Goal: Transaction & Acquisition: Purchase product/service

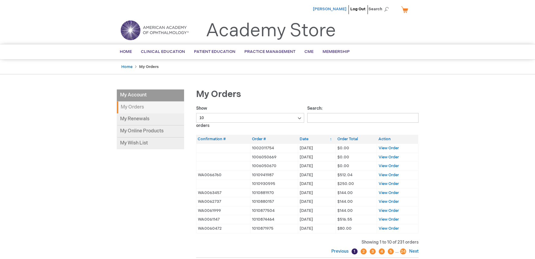
click at [335, 7] on span "[PERSON_NAME]" at bounding box center [330, 9] width 34 height 5
click at [403, 8] on link "My Cart" at bounding box center [407, 9] width 14 height 11
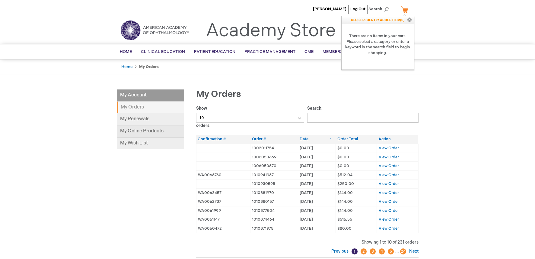
click at [133, 130] on link "My Online Products" at bounding box center [150, 131] width 67 height 12
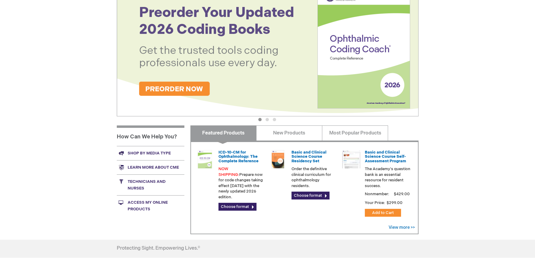
scroll to position [120, 0]
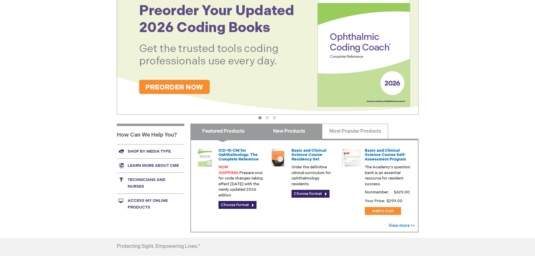
click at [296, 128] on link "New Products" at bounding box center [289, 130] width 66 height 15
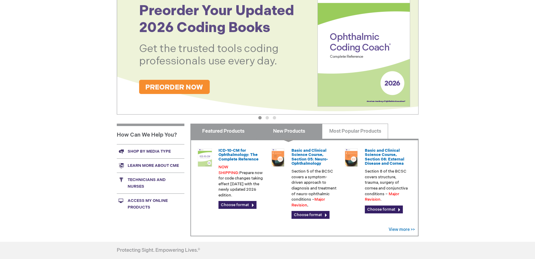
click at [215, 132] on link "Featured Products" at bounding box center [223, 130] width 66 height 15
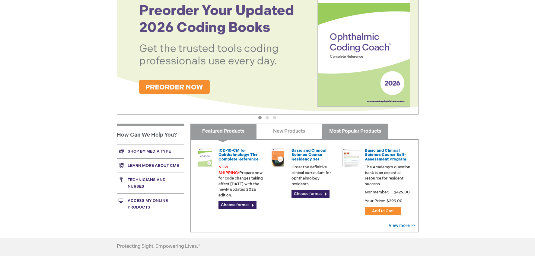
click at [358, 131] on link "Most Popular Products" at bounding box center [355, 130] width 66 height 15
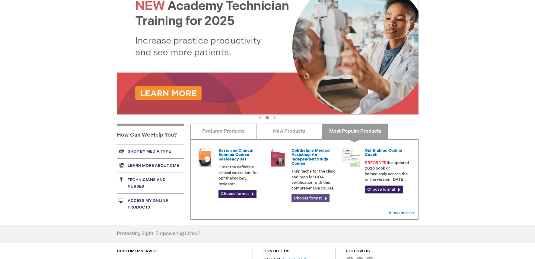
click at [313, 198] on link "Choose format" at bounding box center [311, 198] width 38 height 8
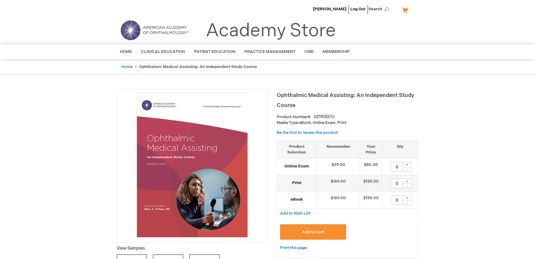
click at [405, 180] on div "+" at bounding box center [407, 180] width 9 height 5
type input "4"
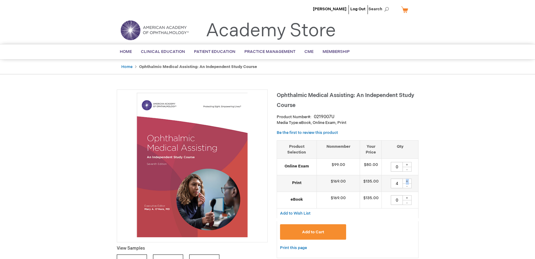
click at [322, 226] on button "Add to Cart" at bounding box center [313, 231] width 66 height 15
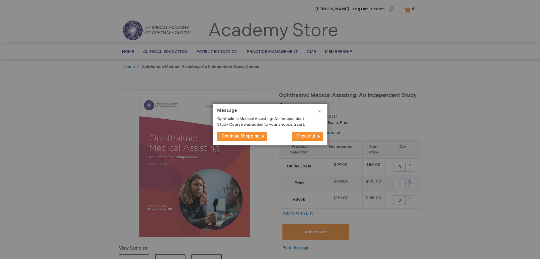
click at [310, 134] on span "Checkout" at bounding box center [305, 135] width 19 height 5
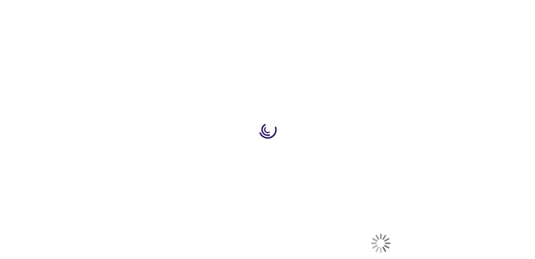
select select "US"
select select "57"
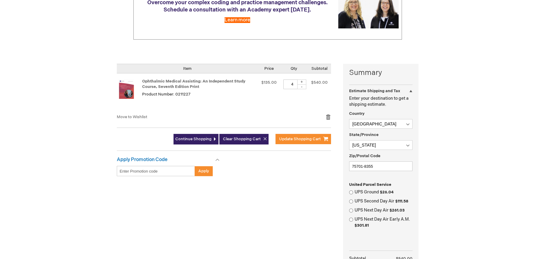
scroll to position [120, 0]
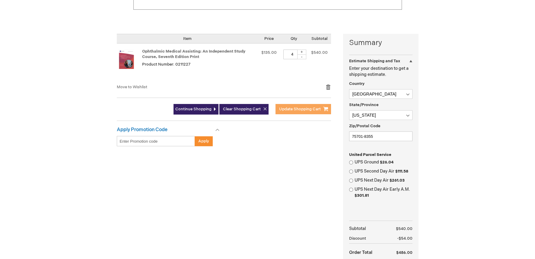
click at [313, 108] on span "Update Shopping Cart" at bounding box center [300, 109] width 42 height 5
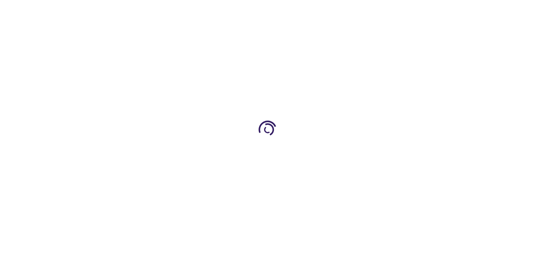
select select "US"
select select "57"
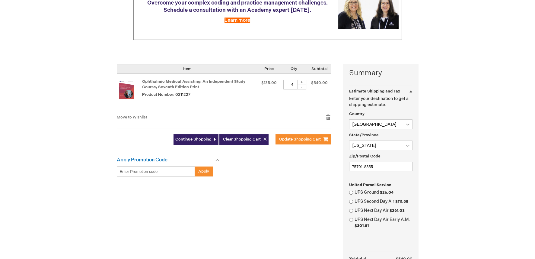
scroll to position [91, 0]
click at [349, 193] on input "UPS Ground $26.04" at bounding box center [351, 192] width 4 height 4
radio input "true"
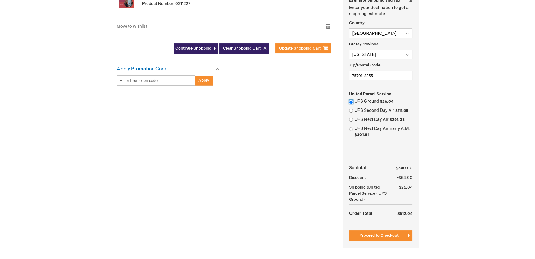
scroll to position [211, 0]
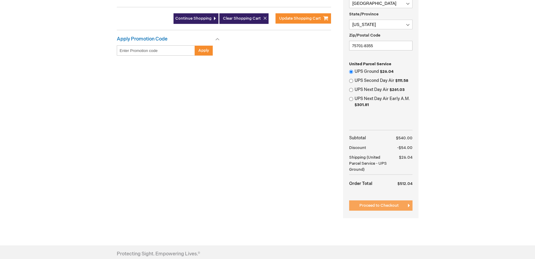
click at [385, 203] on span "Proceed to Checkout" at bounding box center [379, 205] width 39 height 5
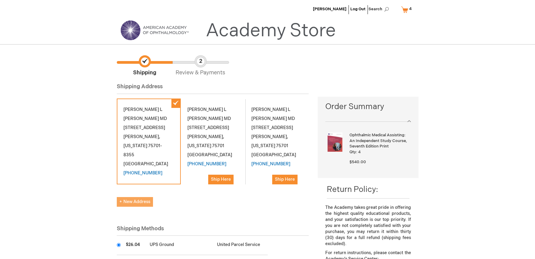
click at [139, 199] on span "New Address" at bounding box center [135, 201] width 31 height 5
select select "US"
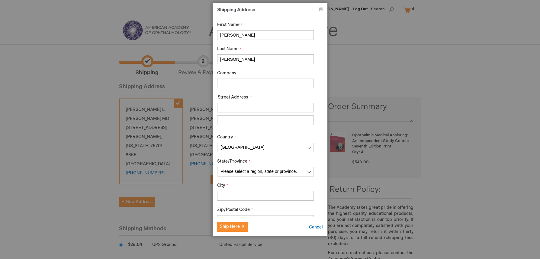
click at [230, 82] on input "Company" at bounding box center [265, 83] width 97 height 10
type input "Heaton Eye Associates"
type input "3355 Earl Campbell pkwy"
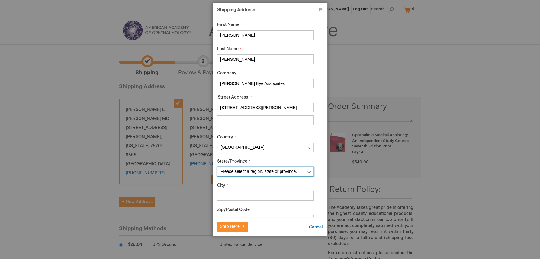
select select "57"
type input "Tyler"
type input "75701"
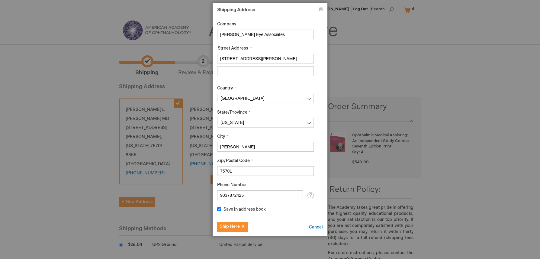
scroll to position [50, 0]
drag, startPoint x: 248, startPoint y: 193, endPoint x: 165, endPoint y: 190, distance: 83.1
type input "9033163604"
click at [290, 229] on footer "Ship Here Cancel" at bounding box center [270, 226] width 115 height 19
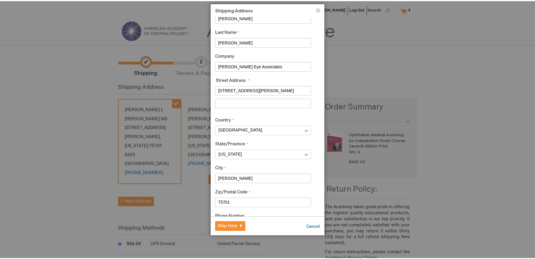
scroll to position [30, 0]
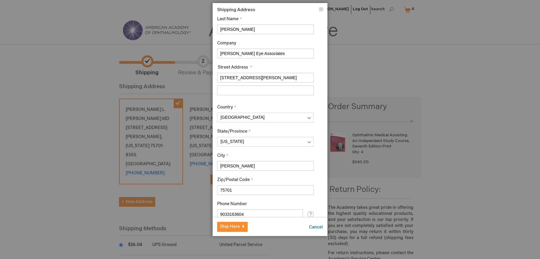
click at [230, 87] on input "Street Address: Line 2" at bounding box center [265, 90] width 97 height 10
type input "attn Michele Booth"
click at [243, 223] on button "Ship Here" at bounding box center [232, 227] width 30 height 10
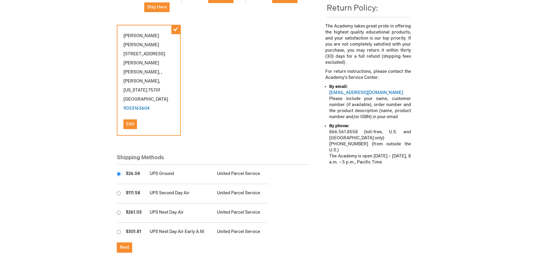
scroll to position [241, 0]
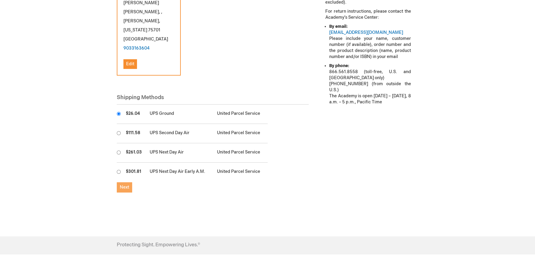
click at [119, 182] on button "Next" at bounding box center [124, 187] width 15 height 10
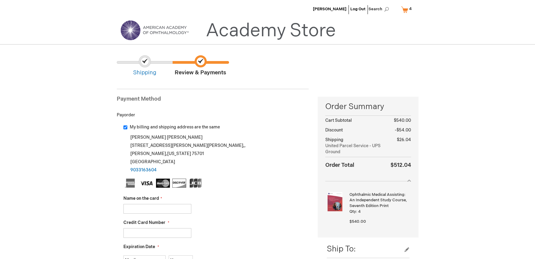
click at [144, 209] on input "Name on the card" at bounding box center [157, 209] width 68 height 10
click at [134, 210] on input "Name on the card" at bounding box center [157, 209] width 68 height 10
type input "Charles Heaton MD"
click at [135, 234] on input "Credit Card Number" at bounding box center [157, 233] width 68 height 10
type input "4003657043607601"
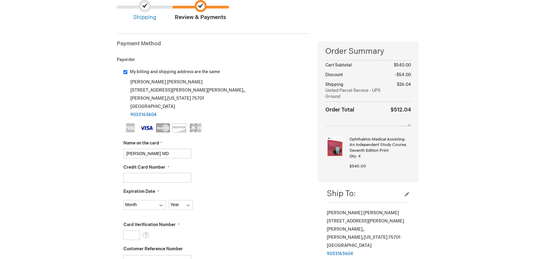
scroll to position [60, 0]
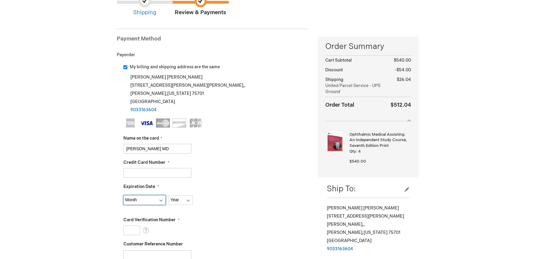
click at [153, 202] on select "Month 01 - January 02 - February 03 - March 04 - April 05 - May 06 - June 07 - …" at bounding box center [144, 200] width 42 height 10
select select "3"
click at [123, 195] on select "Month 01 - January 02 - February 03 - March 04 - April 05 - May 06 - June 07 - …" at bounding box center [144, 200] width 42 height 10
click at [177, 195] on select "Year 2025 2026 2027 2028 2029 2030 2031 2032 2033 2034 2035" at bounding box center [181, 200] width 24 height 10
select select "2027"
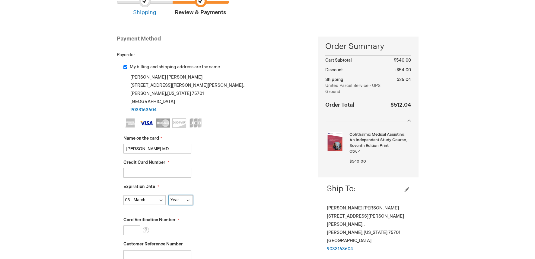
click at [169, 195] on select "Year 2025 2026 2027 2028 2029 2030 2031 2032 2033 2034 2035" at bounding box center [181, 200] width 24 height 10
click at [127, 227] on input "Card Verification Number" at bounding box center [131, 230] width 17 height 10
type input "140"
click at [214, 234] on div "Card Verification Number 140 What is this?" at bounding box center [216, 226] width 186 height 18
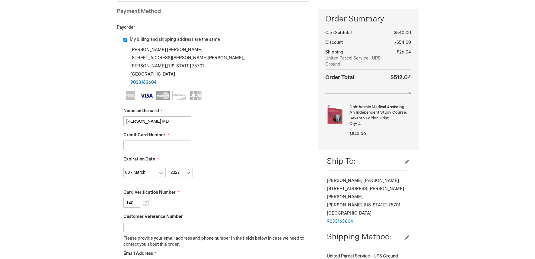
scroll to position [120, 0]
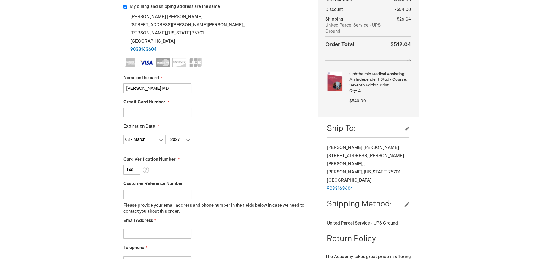
click at [133, 195] on input "Customer Reference Number" at bounding box center [157, 195] width 68 height 10
type input "ATTN Michele Booth"
click at [132, 231] on input "Email Address" at bounding box center [157, 234] width 68 height 10
type input "mbooth@heatoneye.com"
type input "9033163604"
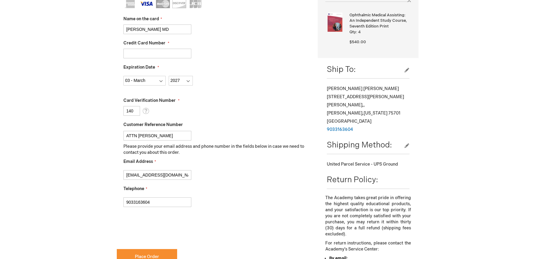
scroll to position [181, 0]
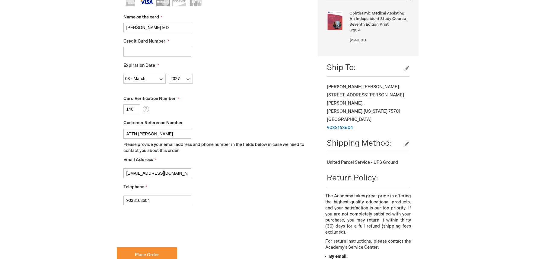
checkbox input "true"
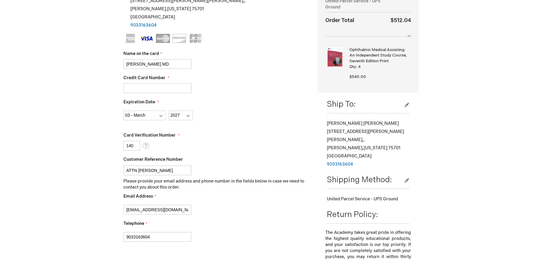
scroll to position [91, 0]
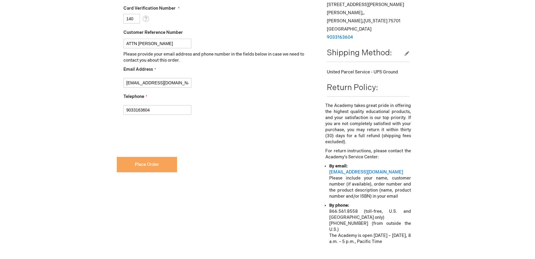
click at [155, 164] on span "Place Order" at bounding box center [147, 164] width 24 height 5
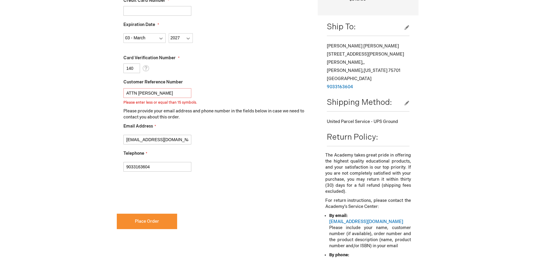
scroll to position [177, 0]
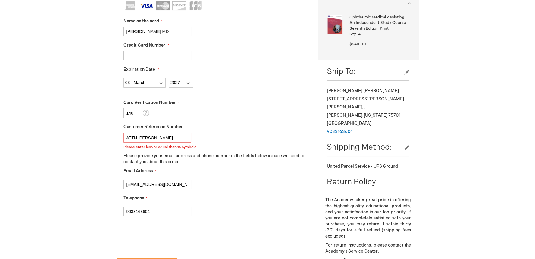
click at [169, 134] on input "ATTN Michele Booth" at bounding box center [157, 138] width 68 height 10
click at [137, 137] on input "ATTN Michele Booth" at bounding box center [157, 138] width 68 height 10
type input "Michele Booth"
click at [188, 138] on input "Michele Booth" at bounding box center [157, 138] width 68 height 10
click at [182, 138] on input "Michele Booth" at bounding box center [157, 138] width 68 height 10
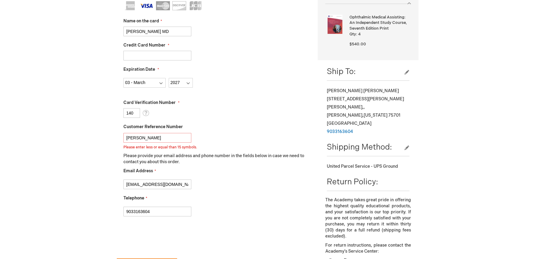
drag, startPoint x: 168, startPoint y: 136, endPoint x: 98, endPoint y: 143, distance: 70.7
click at [98, 143] on div "Charles Heaton Log Out Search My Cart 4 4 items CLOSE RECENTLY ADDED ITEM(S) Cl…" at bounding box center [267, 148] width 535 height 651
click at [103, 154] on div "Charles Heaton Log Out Search My Cart 4 4 items CLOSE RECENTLY ADDED ITEM(S) Cl…" at bounding box center [267, 148] width 535 height 651
click at [161, 153] on p "Please provide your email address and phone number in the fields below in case …" at bounding box center [216, 159] width 186 height 12
click at [172, 158] on p "Please provide your email address and phone number in the fields below in case …" at bounding box center [216, 159] width 186 height 12
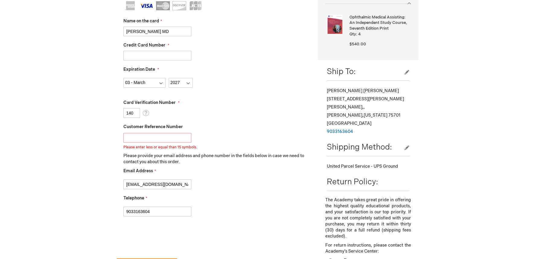
click at [165, 128] on span "Customer Reference Number" at bounding box center [152, 126] width 59 height 5
click at [165, 133] on input "Customer Reference Number" at bounding box center [157, 138] width 68 height 10
click at [181, 132] on div "Please enter less or equal than 15 symbols." at bounding box center [216, 140] width 186 height 20
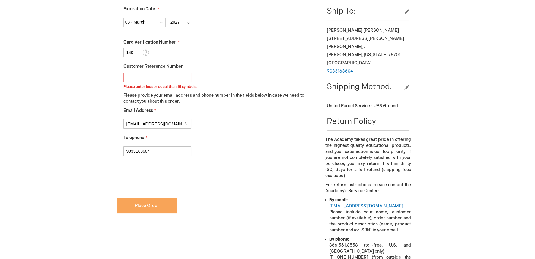
click at [137, 202] on button "Place Order" at bounding box center [147, 205] width 60 height 15
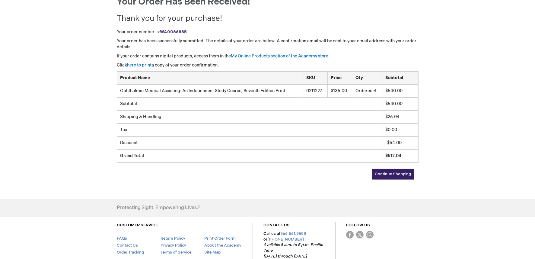
scroll to position [60, 0]
